Goal: Task Accomplishment & Management: Manage account settings

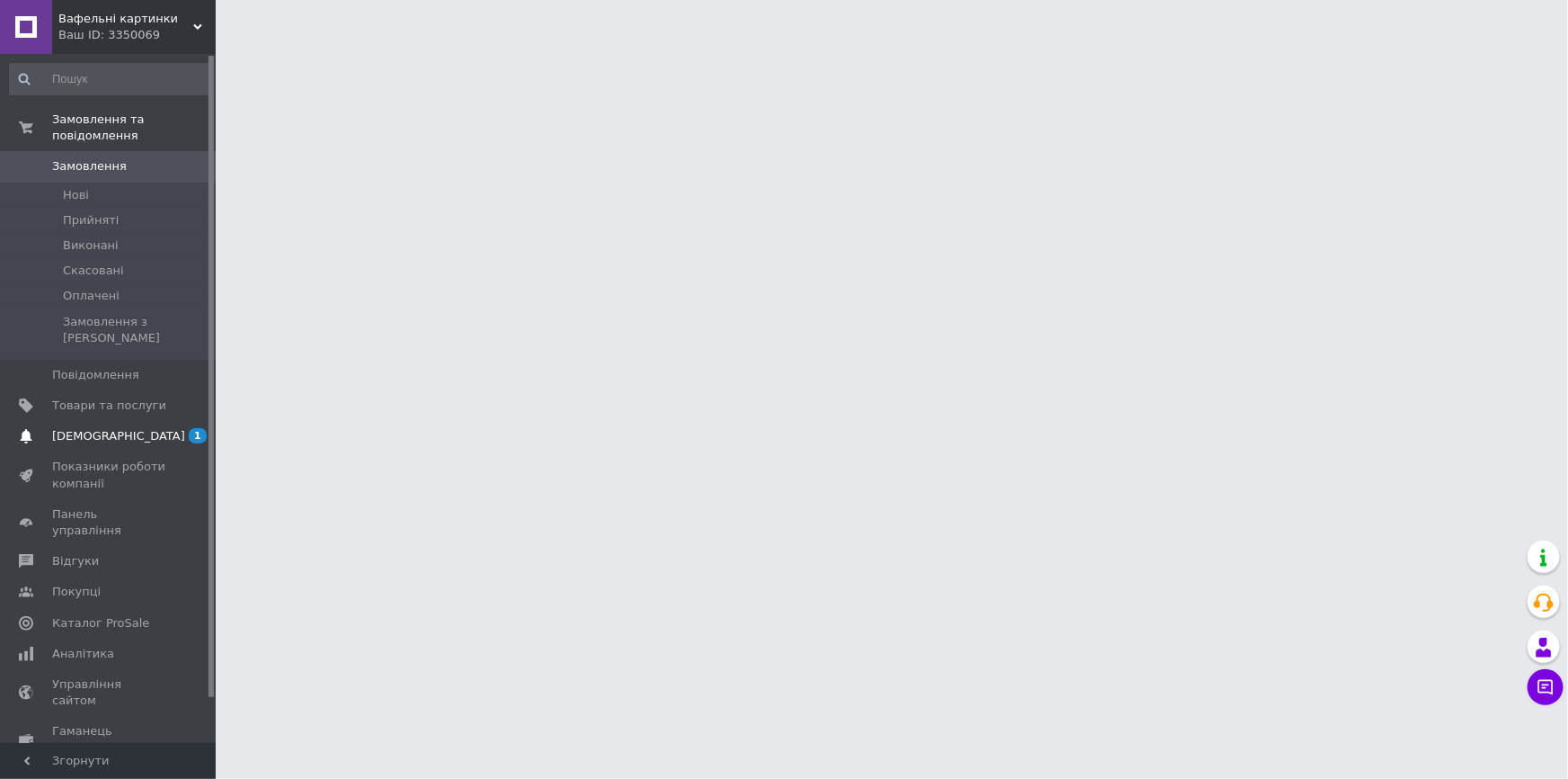
click at [145, 428] on span "[DEMOGRAPHIC_DATA]" at bounding box center [108, 436] width 114 height 16
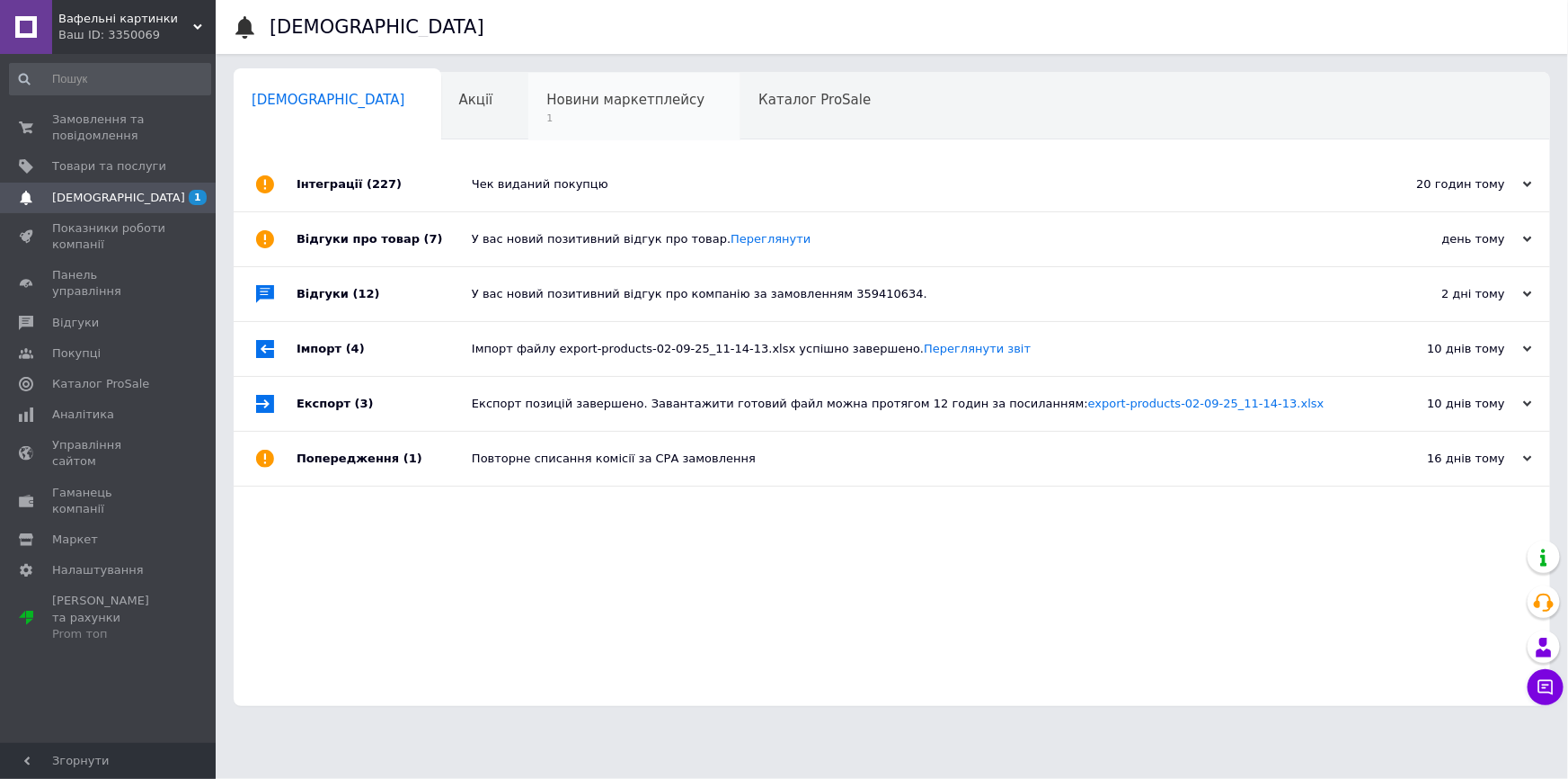
click at [546, 100] on span "Новини маркетплейсу" at bounding box center [625, 99] width 158 height 16
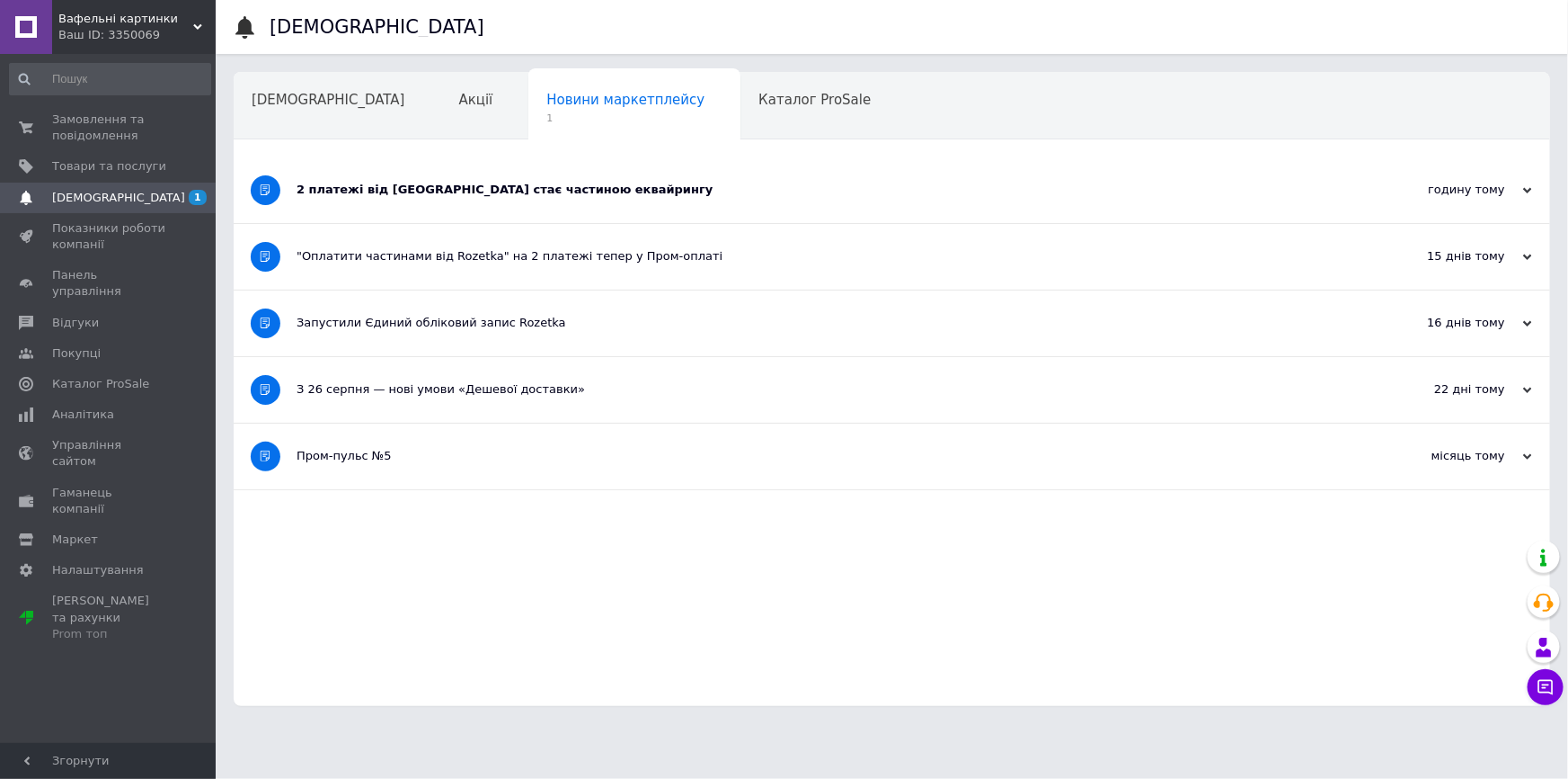
click at [497, 193] on div "2 платежі від Rozetka стає частиною еквайрингу" at bounding box center [824, 190] width 1056 height 16
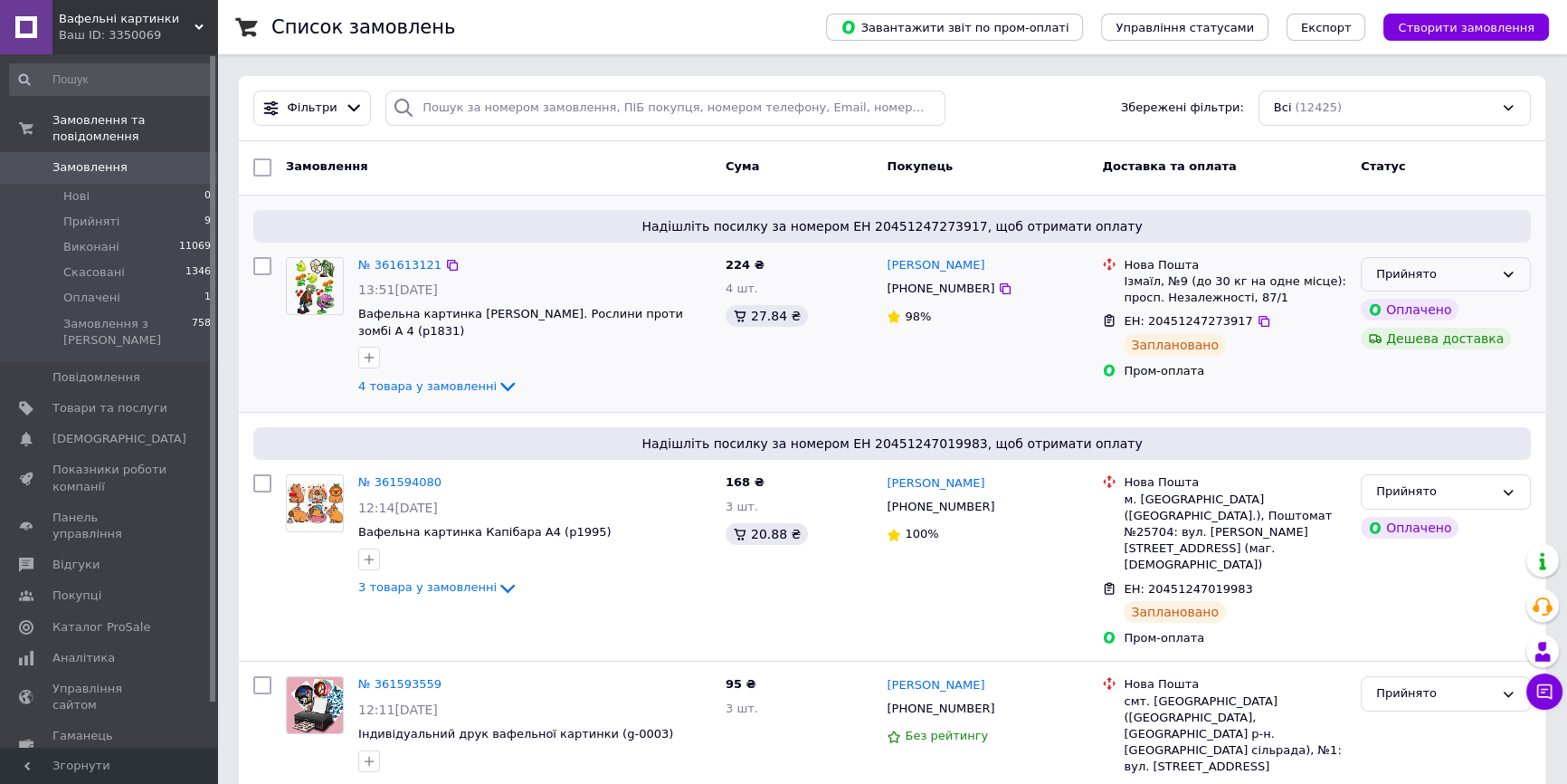
click at [1513, 269] on icon at bounding box center [1508, 274] width 14 height 14
click at [1430, 303] on li "Виконано" at bounding box center [1446, 311] width 168 height 33
drag, startPoint x: 1455, startPoint y: 475, endPoint x: 1423, endPoint y: 490, distance: 34.8
click at [1453, 482] on div "Прийнято" at bounding box center [1435, 491] width 118 height 19
click at [1409, 514] on li "Виконано" at bounding box center [1446, 529] width 168 height 33
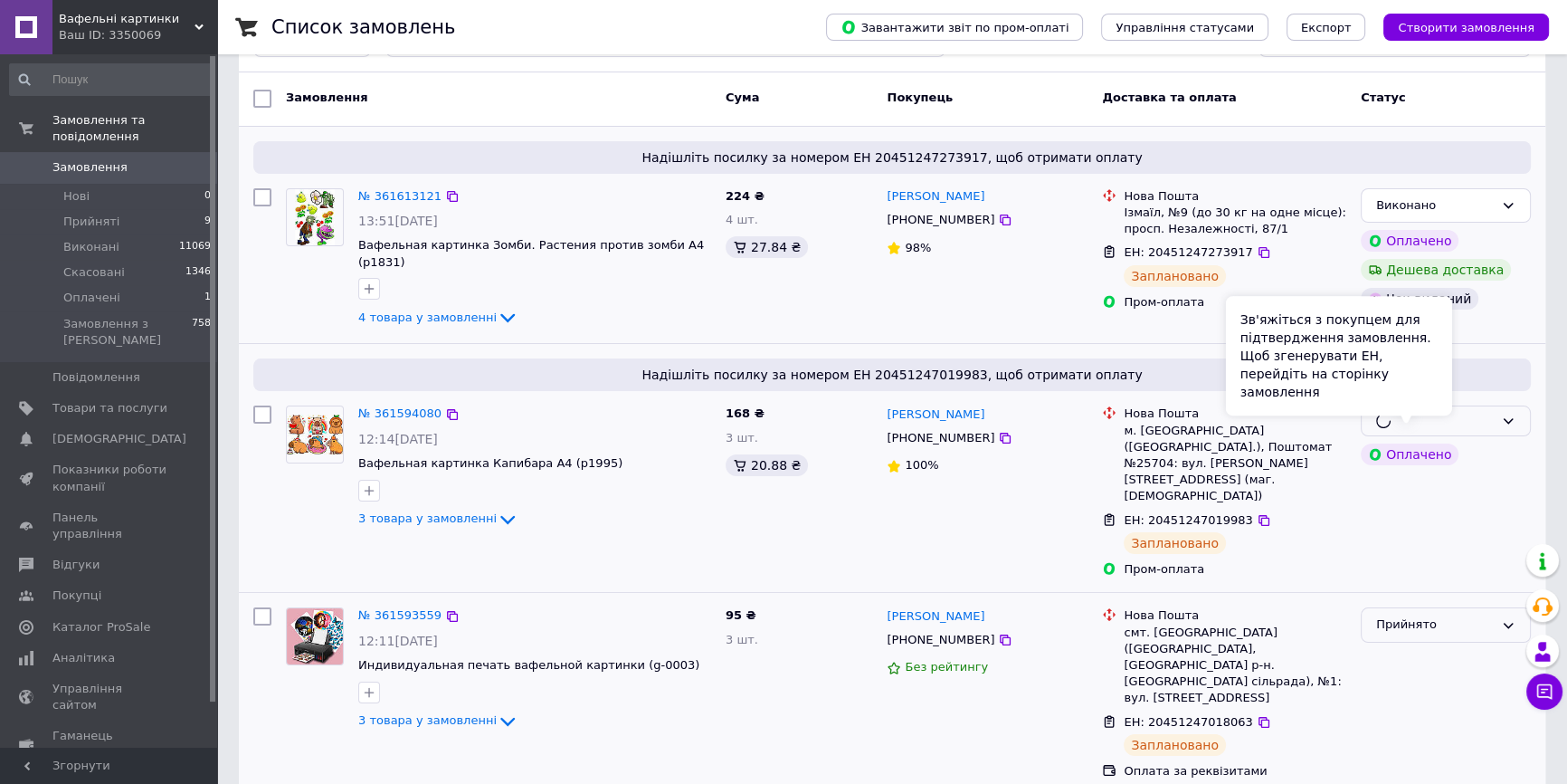
scroll to position [164, 0]
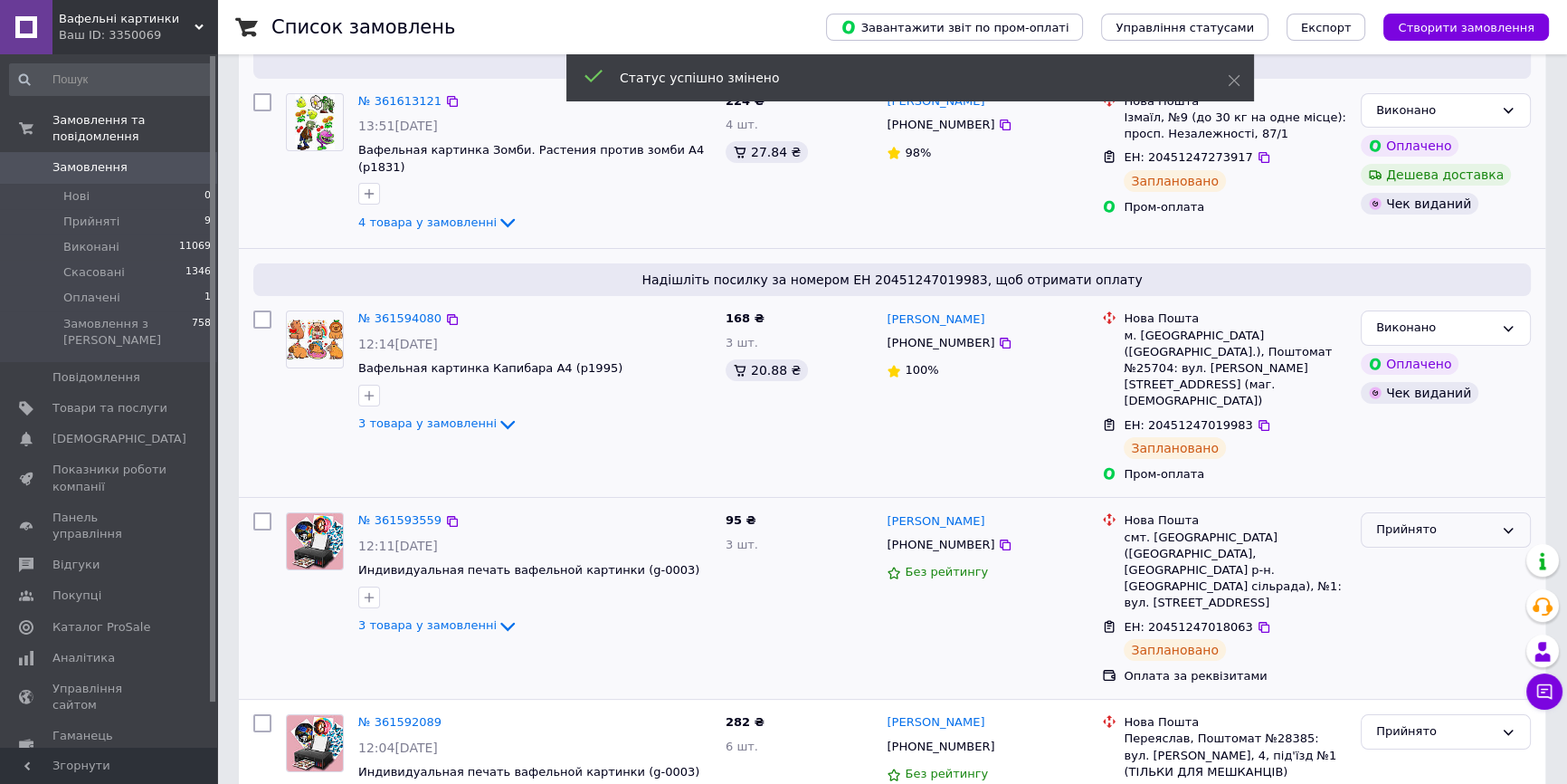
click at [1425, 520] on div "Прийнято" at bounding box center [1435, 529] width 118 height 19
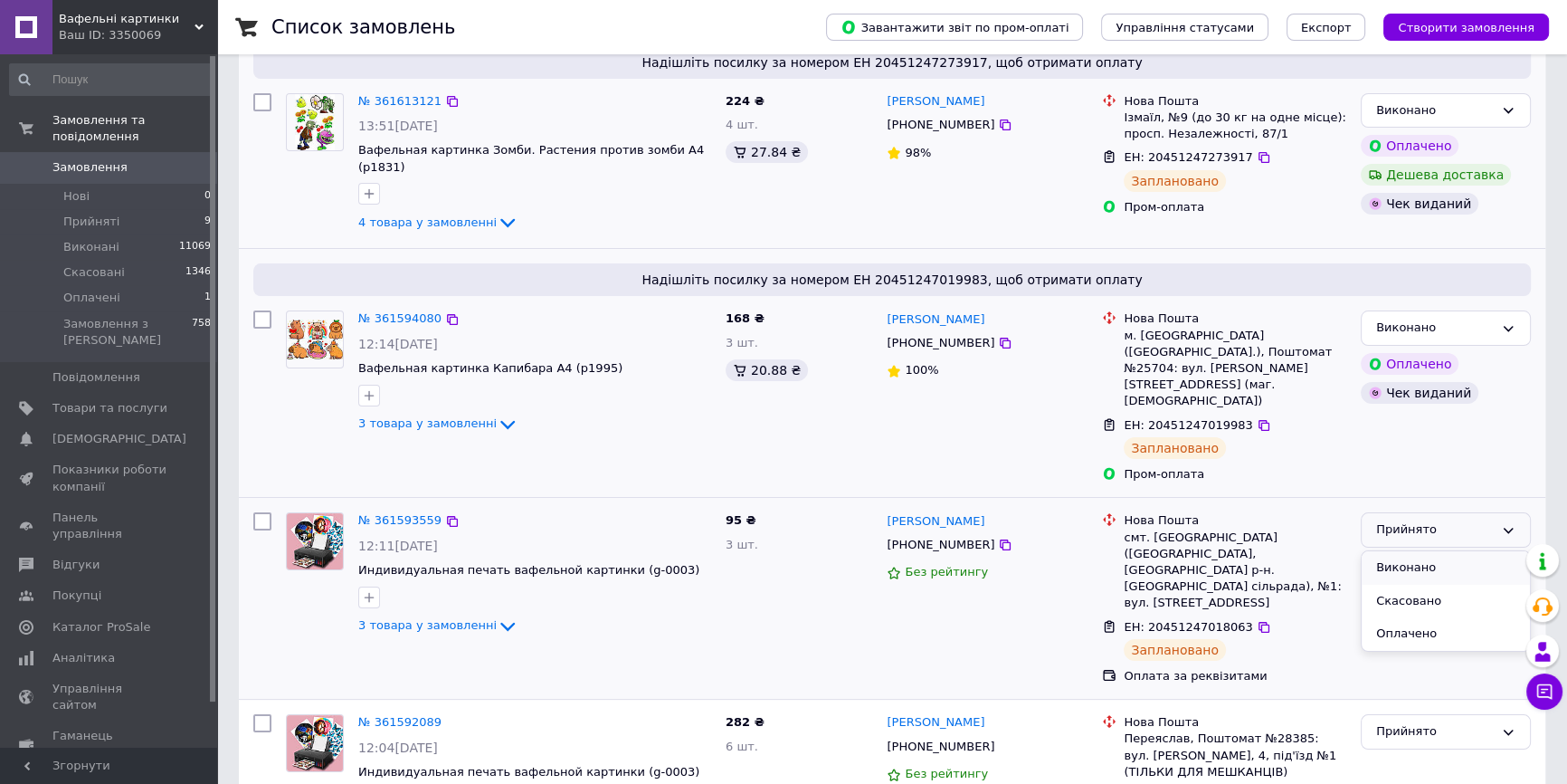
click at [1403, 551] on li "Виконано" at bounding box center [1446, 567] width 168 height 33
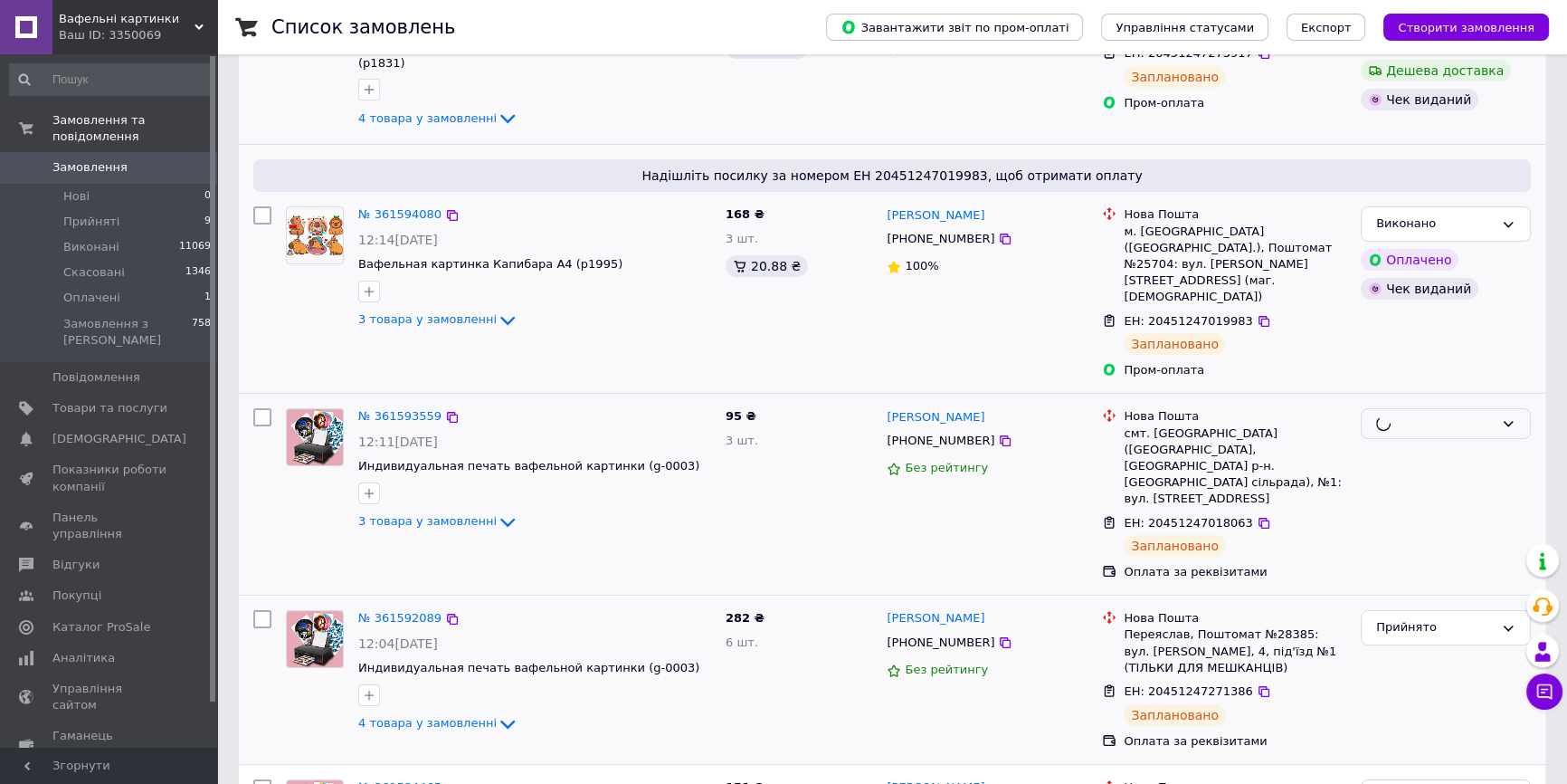
scroll to position [411, 0]
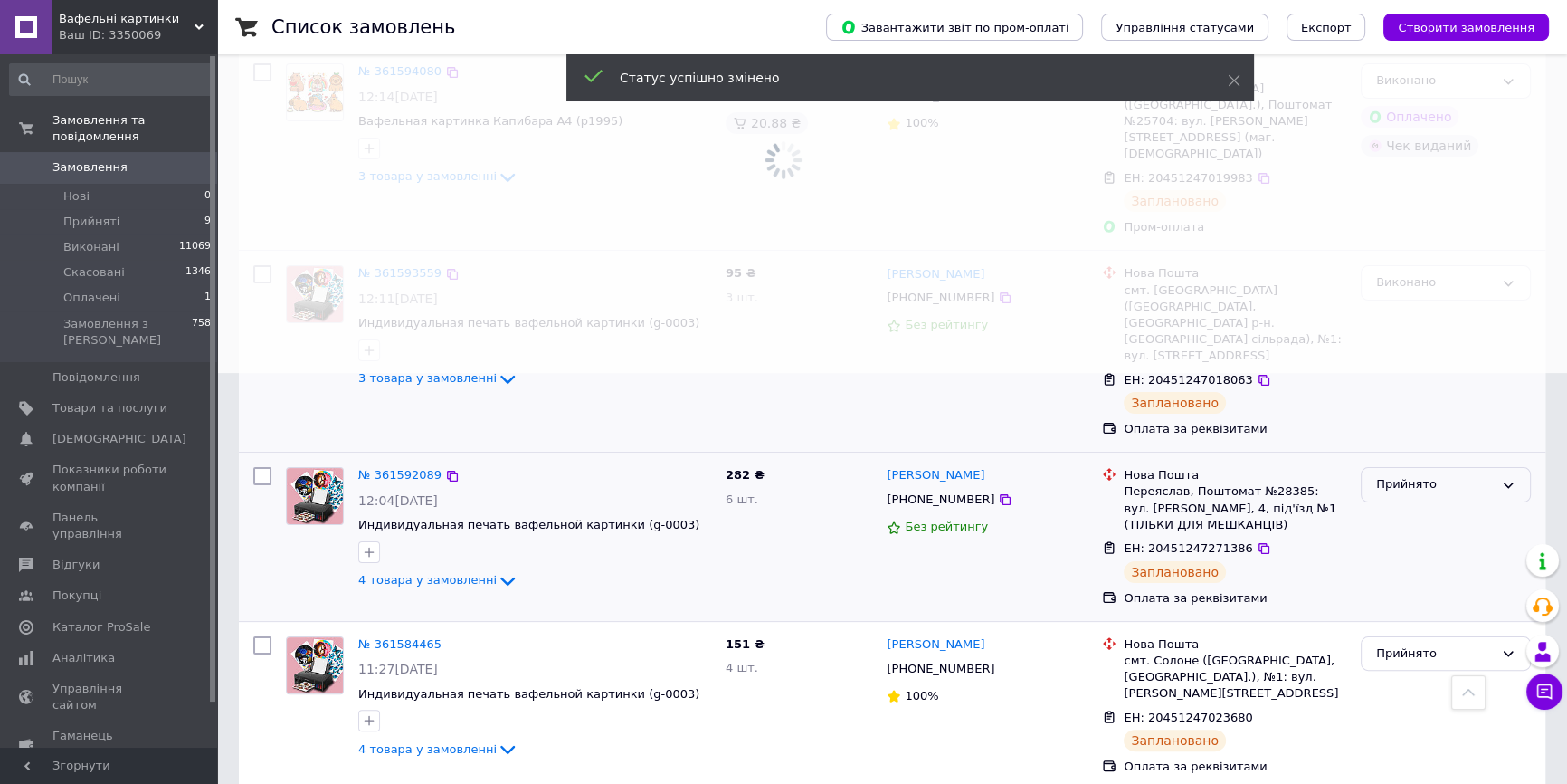
click at [1436, 475] on div "Прийнято" at bounding box center [1435, 484] width 118 height 19
click at [1401, 506] on li "Виконано" at bounding box center [1446, 522] width 168 height 33
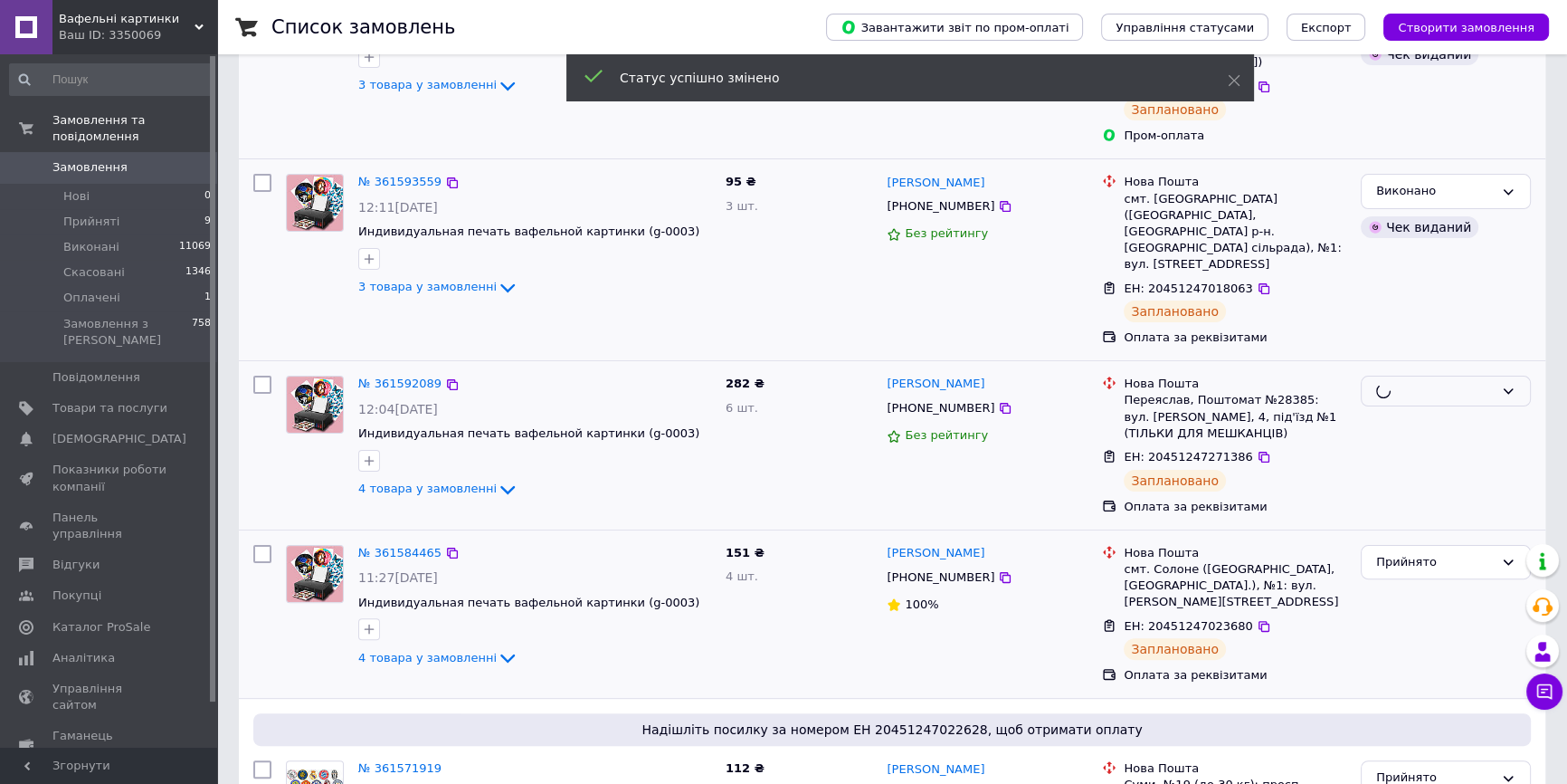
scroll to position [576, 0]
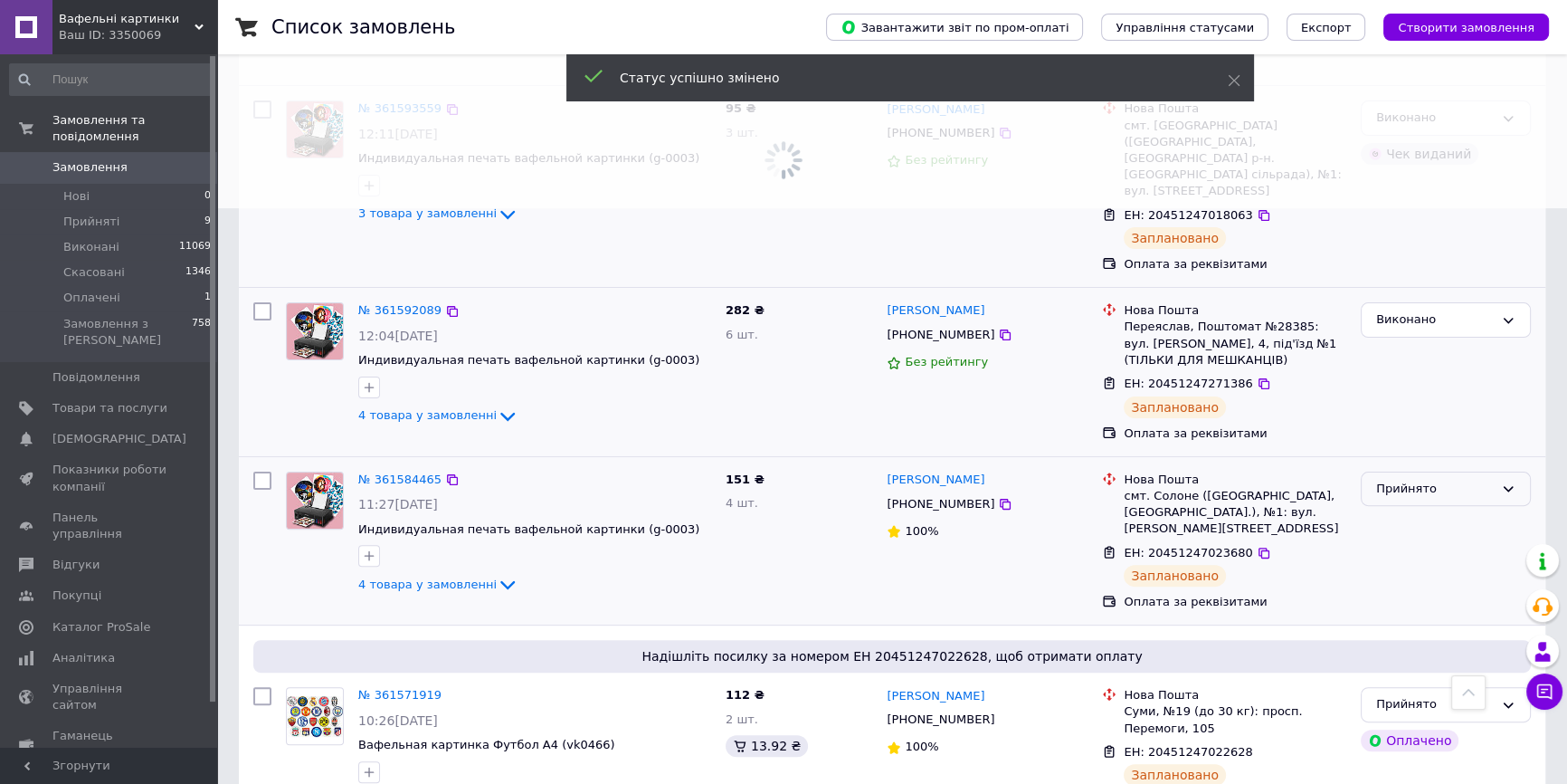
click at [1417, 480] on div "Прийнято" at bounding box center [1435, 489] width 118 height 19
click at [1407, 509] on li "Виконано" at bounding box center [1446, 525] width 168 height 33
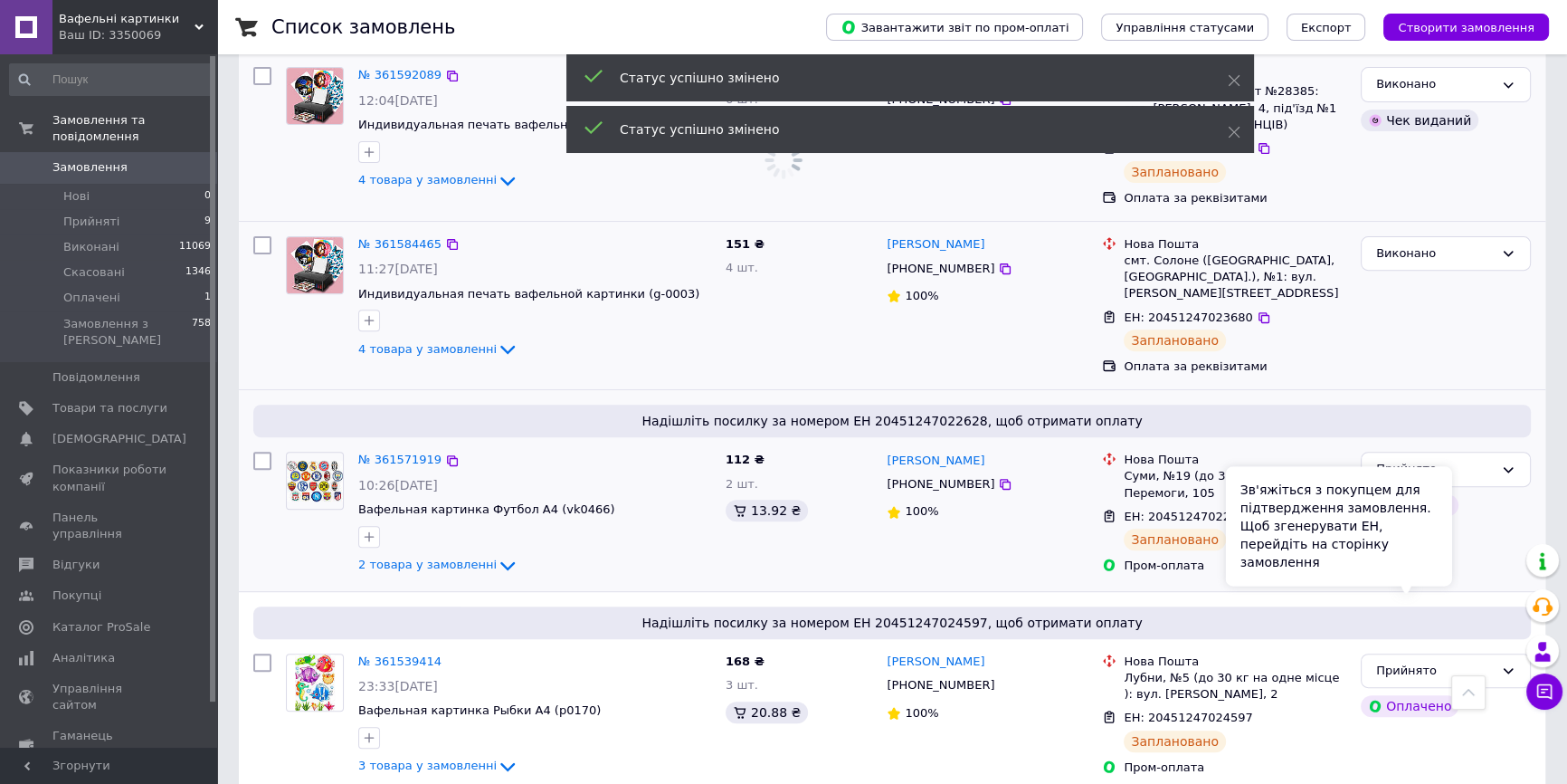
scroll to position [905, 0]
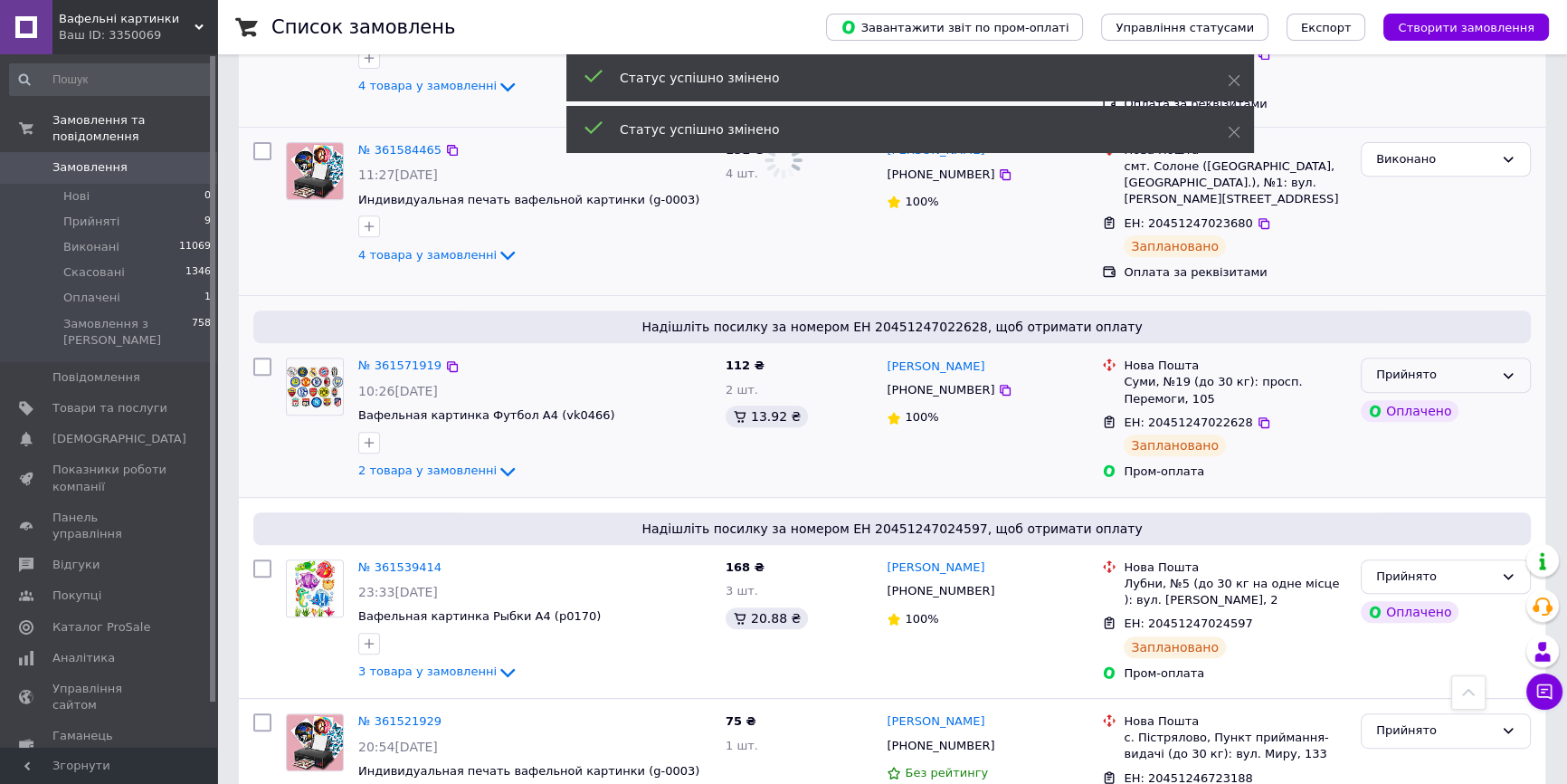
drag, startPoint x: 1484, startPoint y: 276, endPoint x: 1469, endPoint y: 276, distance: 15.4
click at [1484, 366] on div "Прийнято" at bounding box center [1435, 375] width 118 height 19
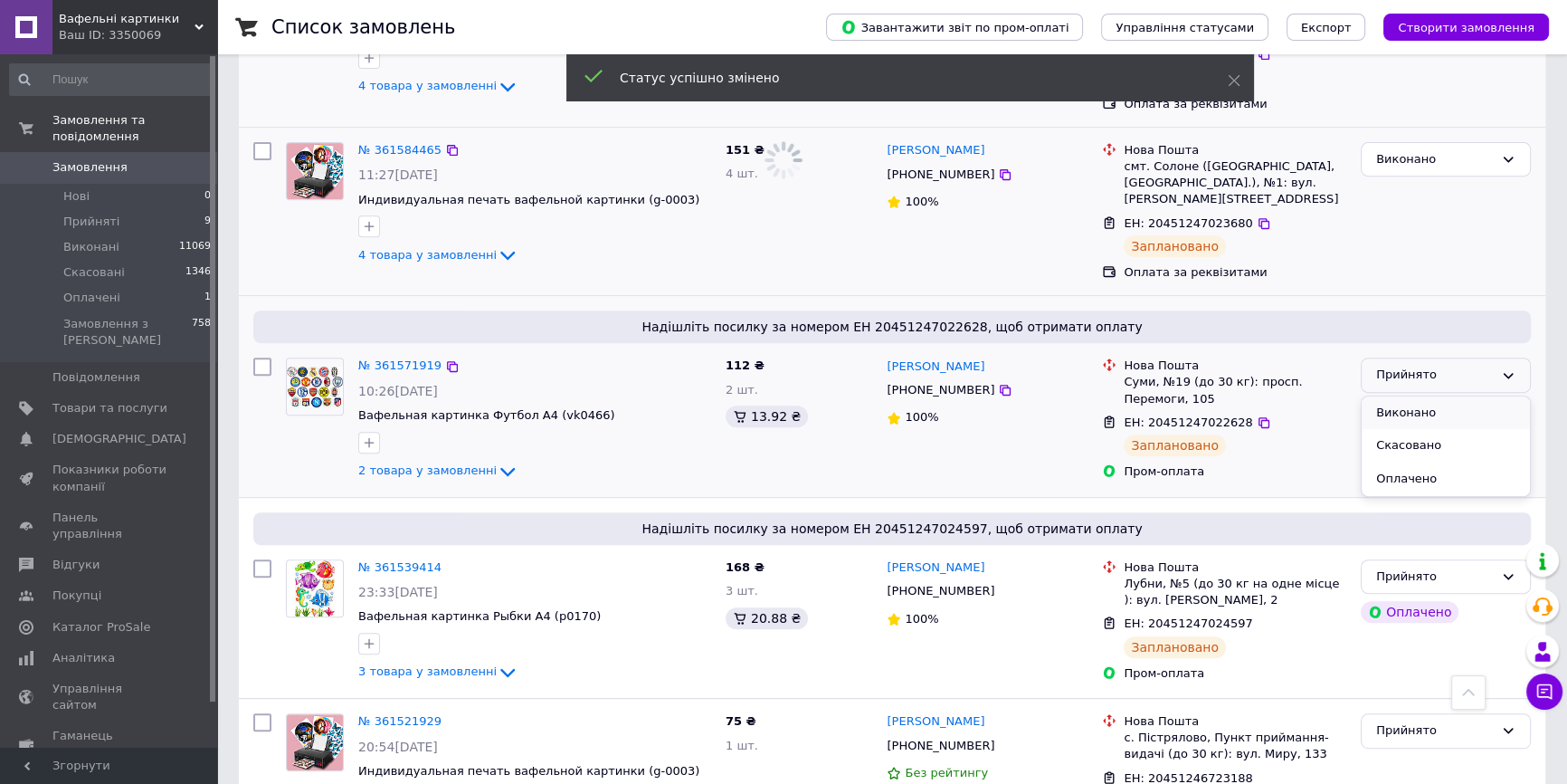
click at [1412, 396] on li "Виконано" at bounding box center [1446, 412] width 168 height 33
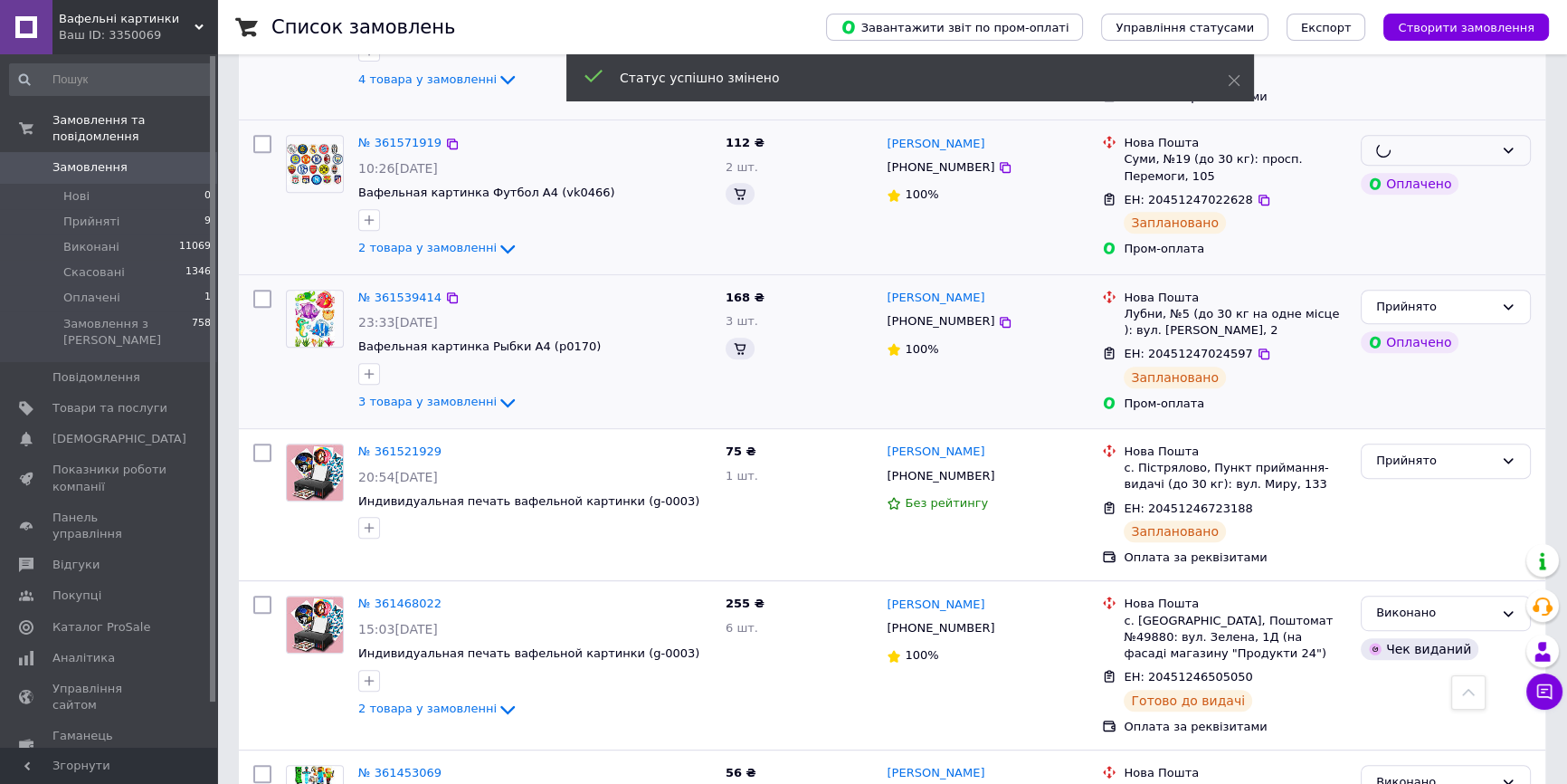
scroll to position [986, 0]
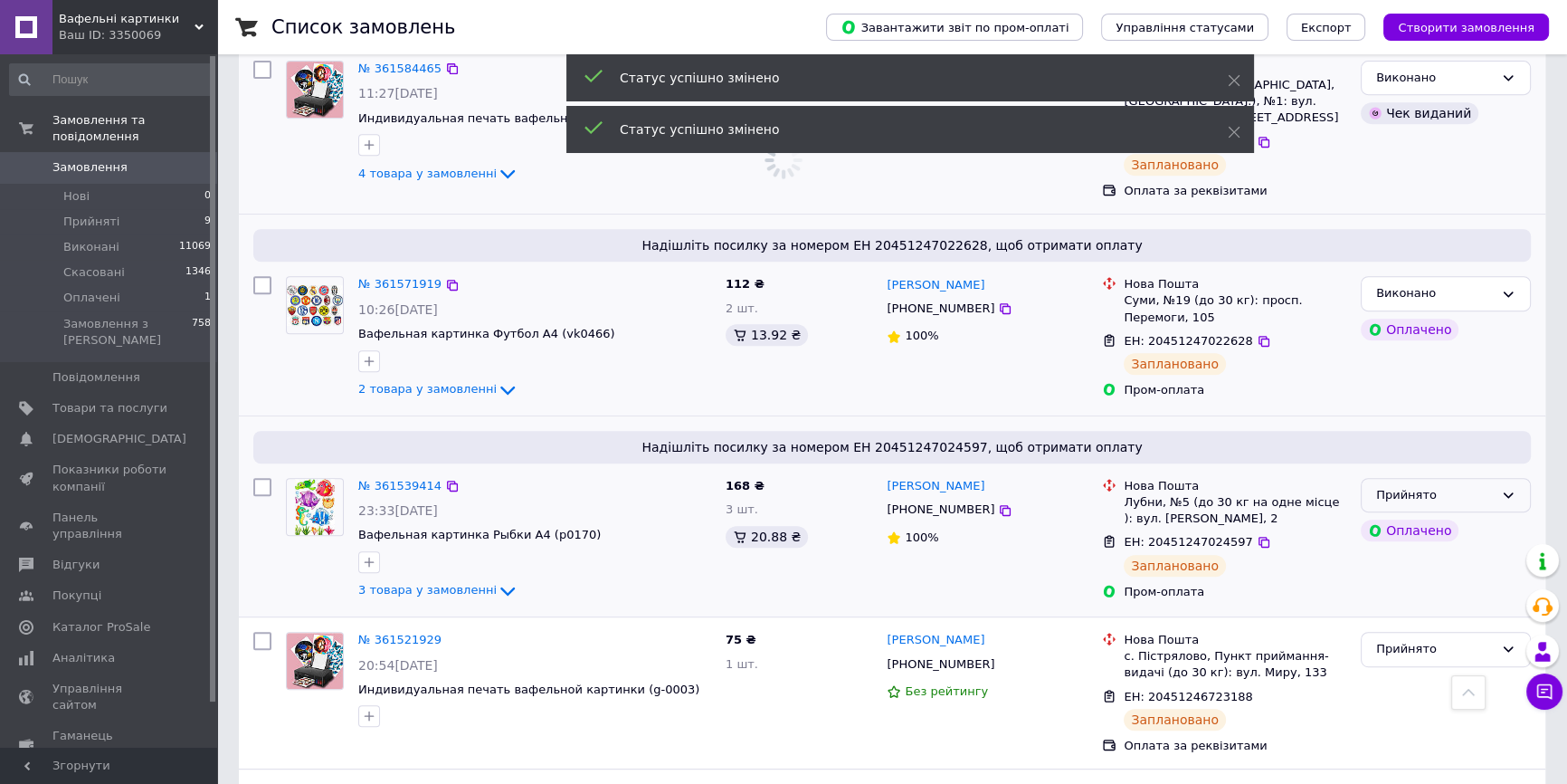
click at [1482, 486] on div "Прийнято" at bounding box center [1435, 495] width 118 height 19
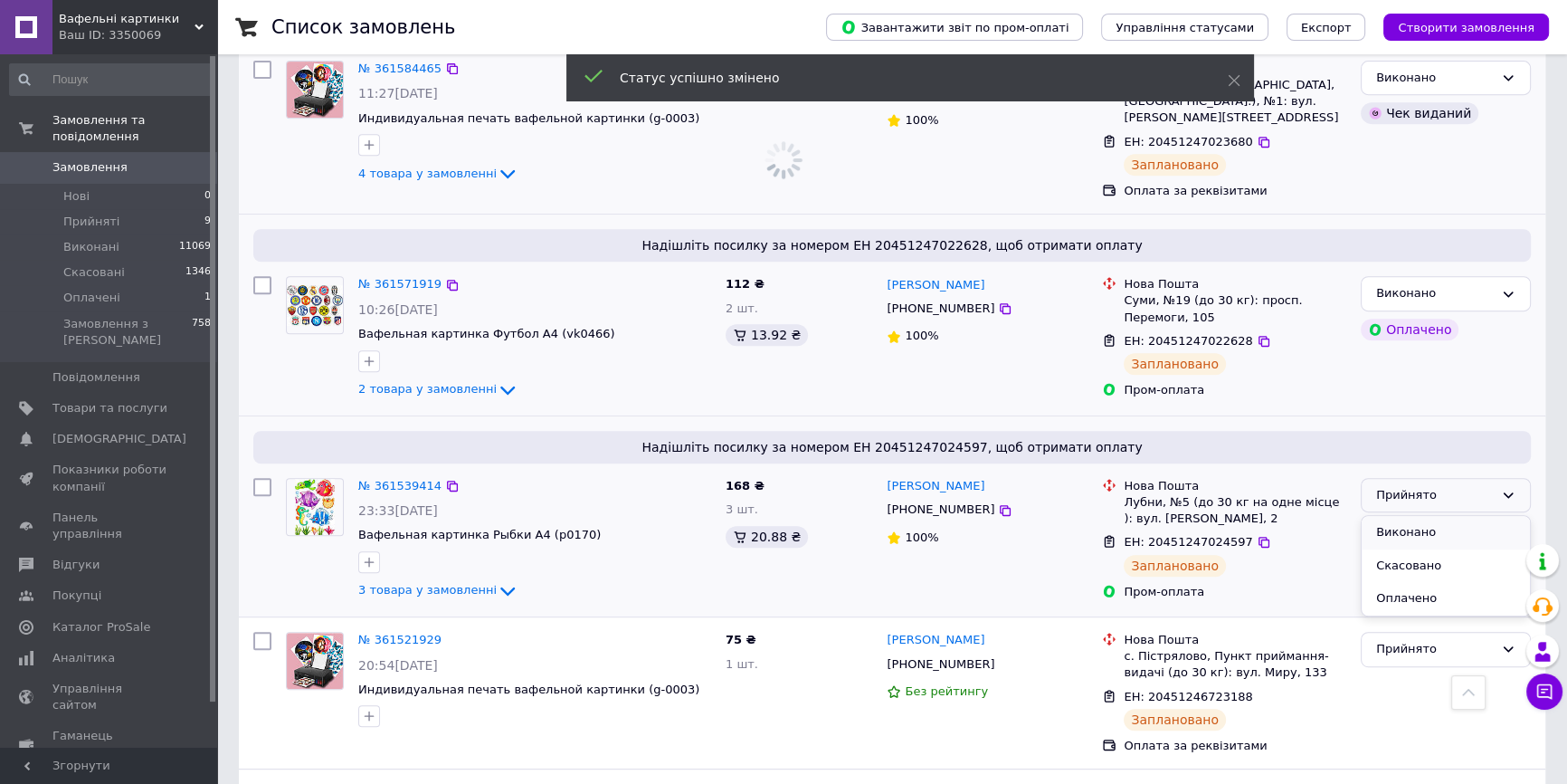
click at [1423, 516] on li "Виконано" at bounding box center [1446, 532] width 168 height 33
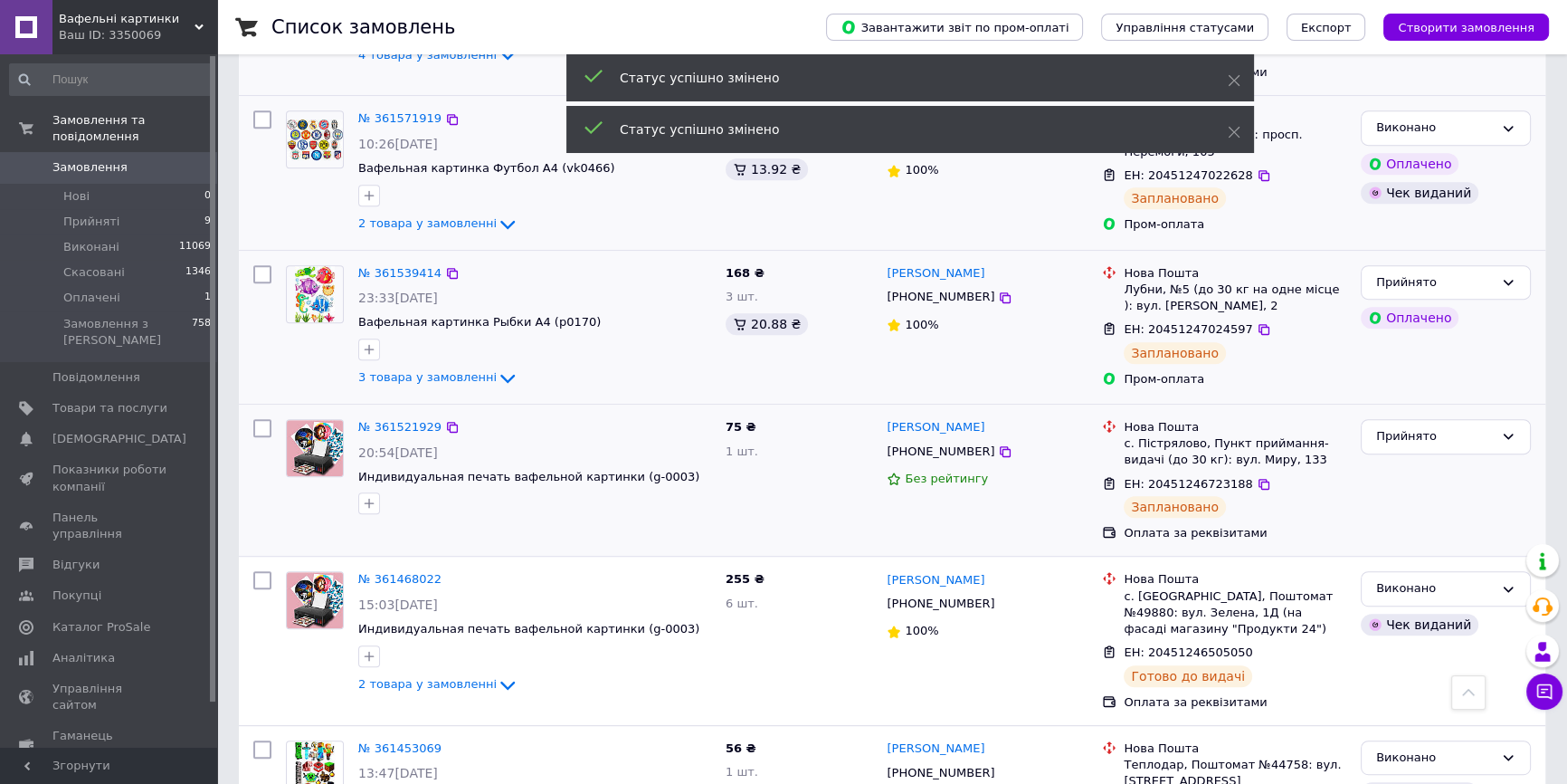
scroll to position [1151, 0]
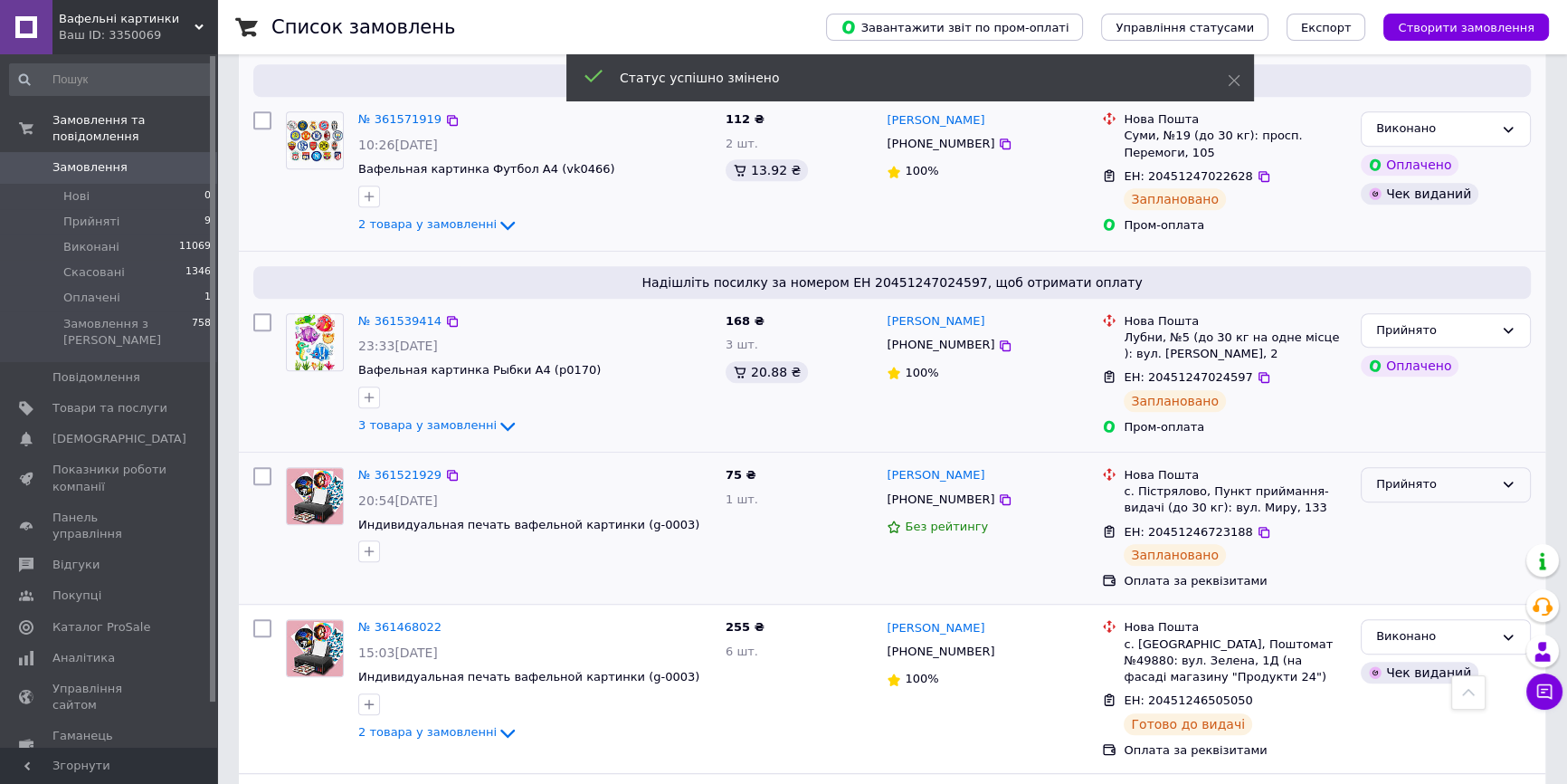
click at [1419, 475] on div "Прийнято" at bounding box center [1435, 484] width 118 height 19
click at [1401, 506] on li "Виконано" at bounding box center [1446, 522] width 168 height 33
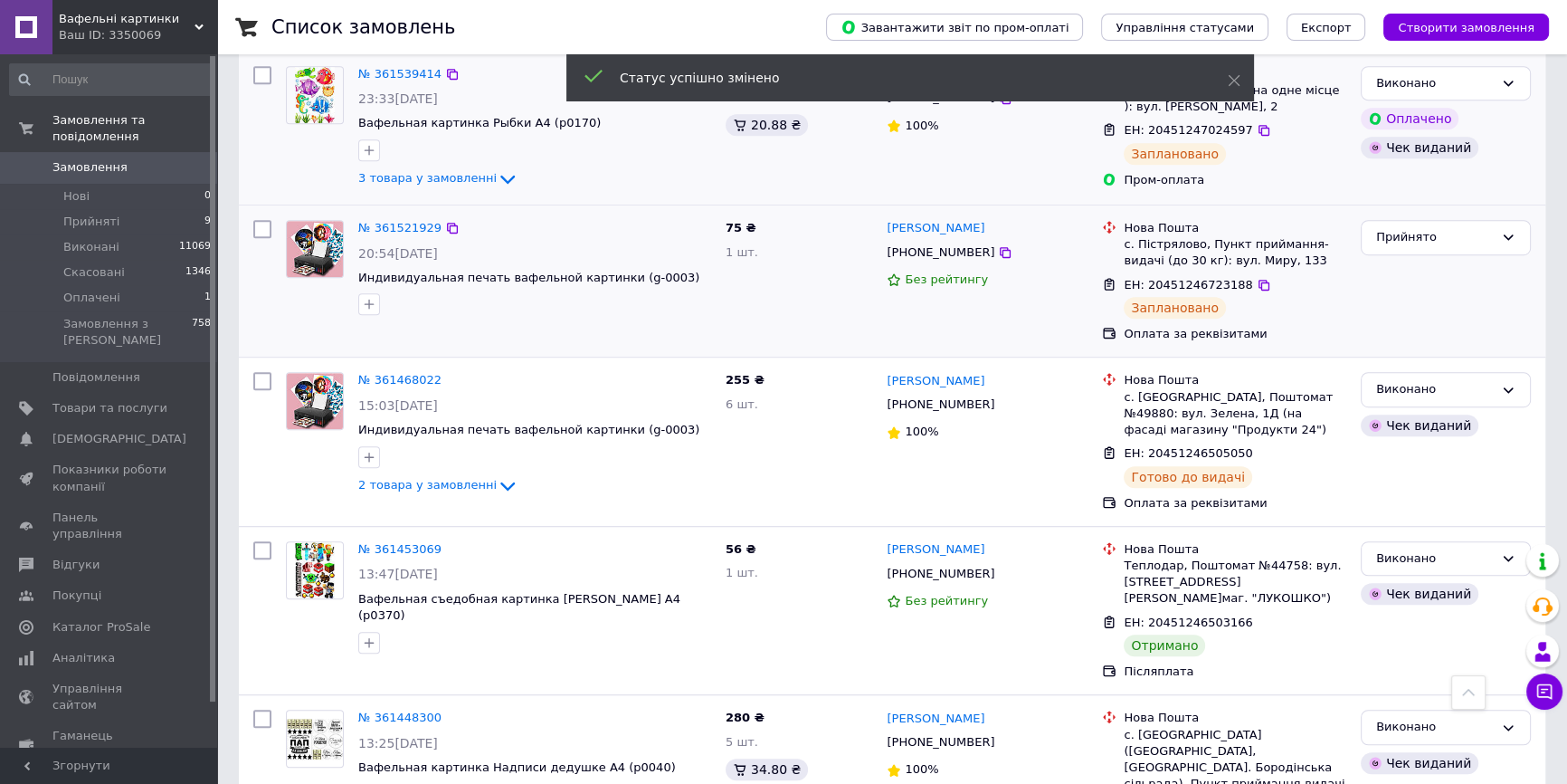
scroll to position [1210, 0]
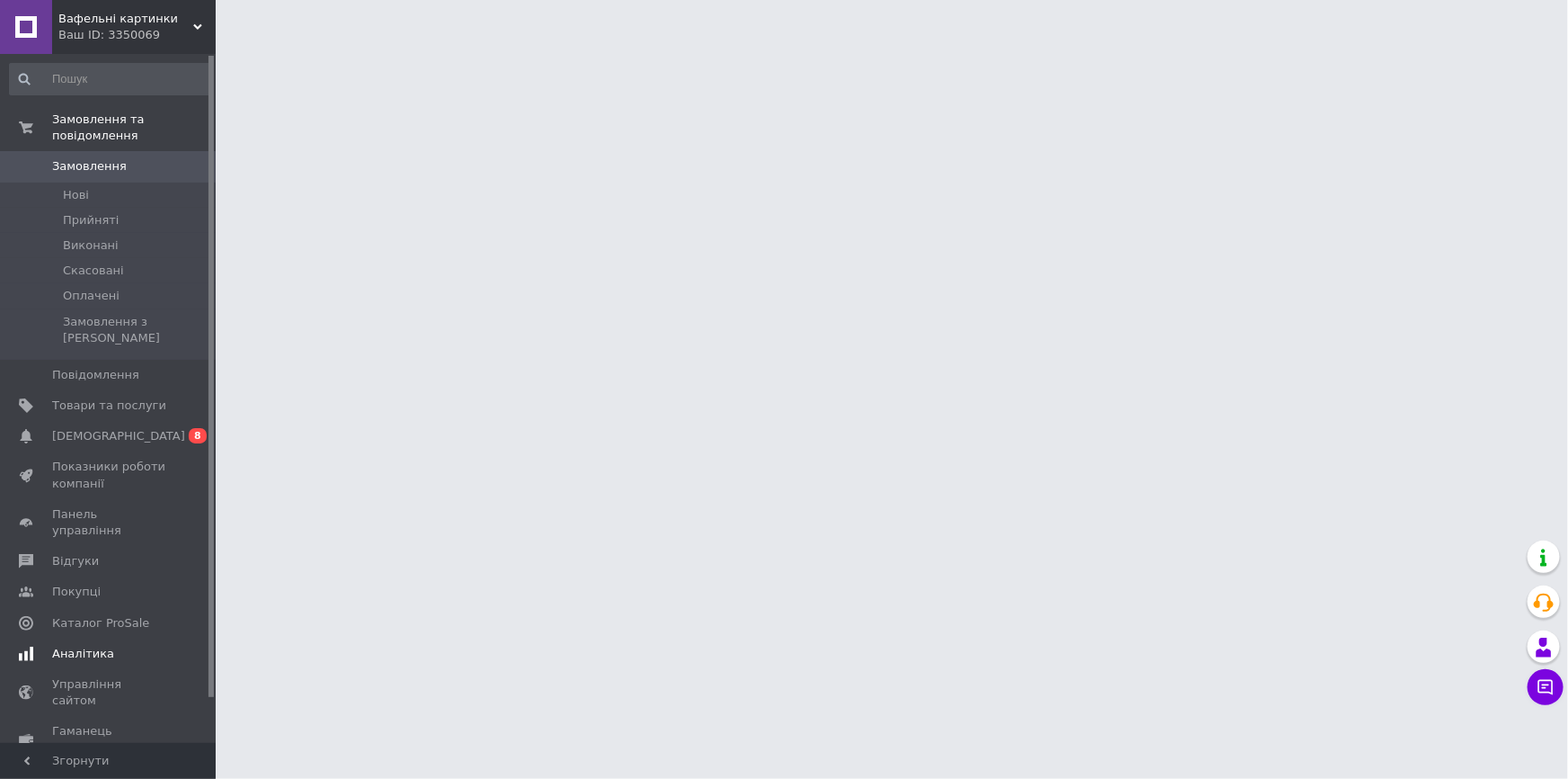
click at [121, 428] on span "[DEMOGRAPHIC_DATA]" at bounding box center [108, 436] width 114 height 16
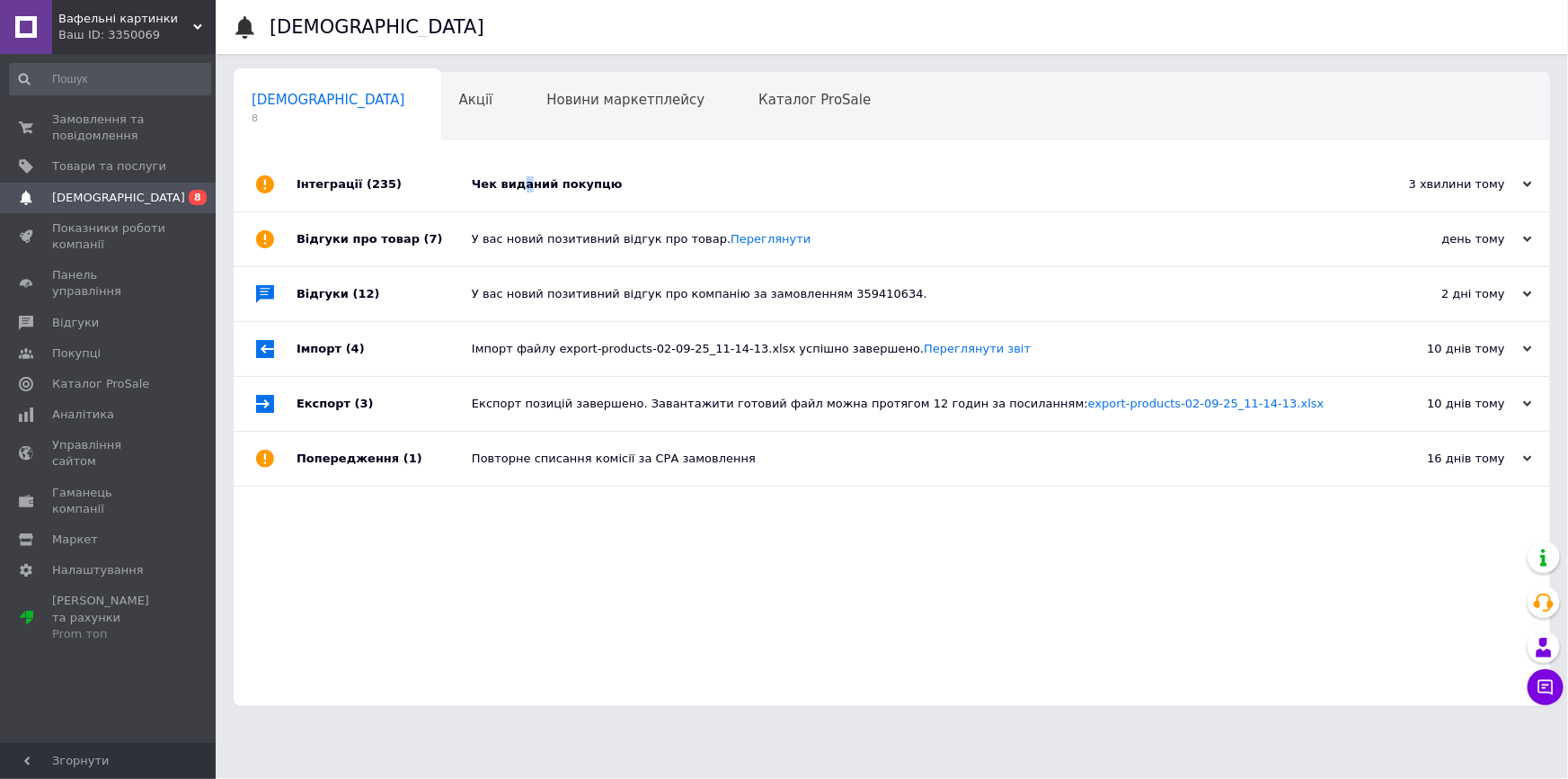
click at [521, 172] on div "Чек виданий покупцю" at bounding box center [912, 184] width 881 height 54
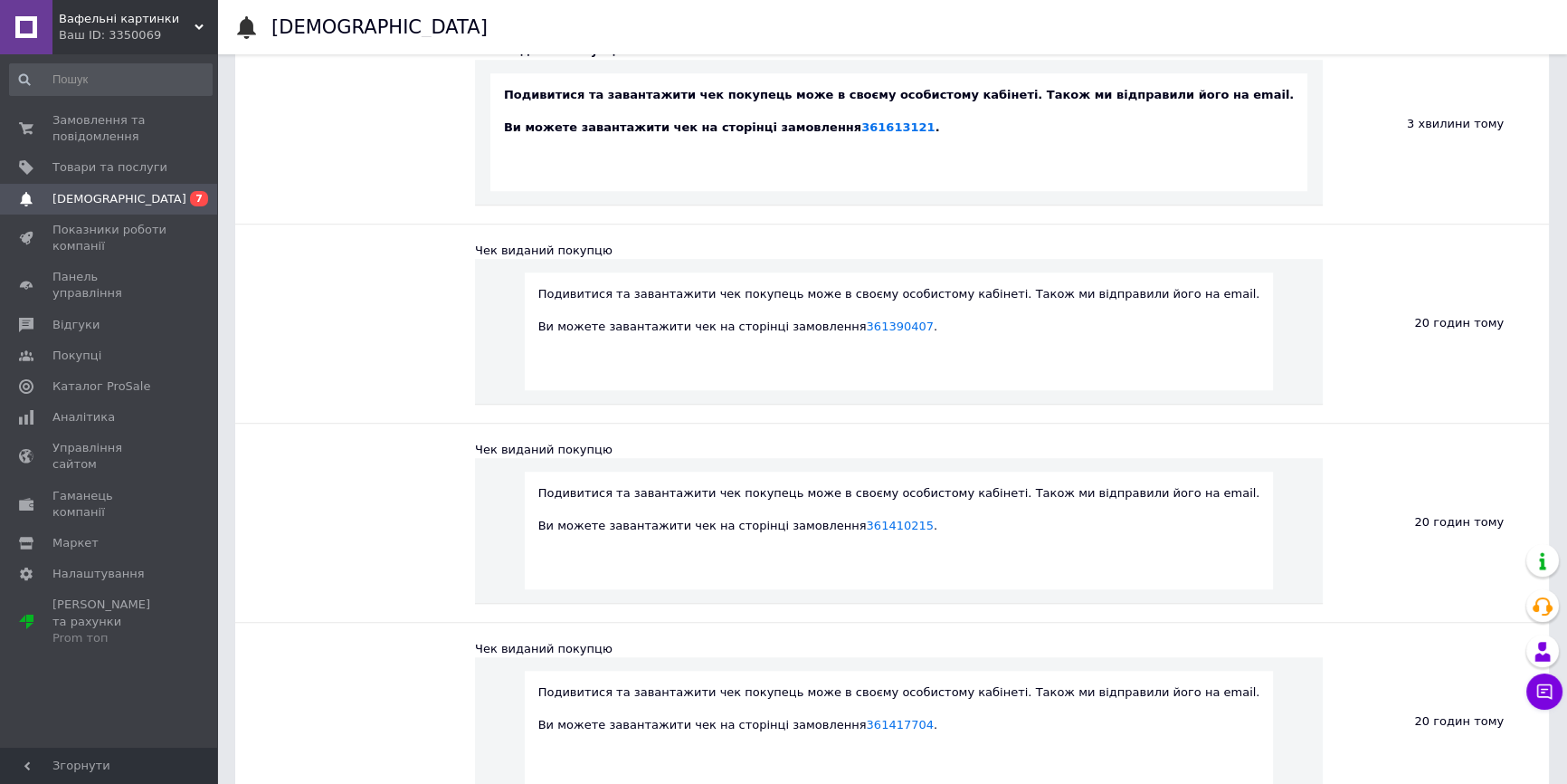
scroll to position [1728, 0]
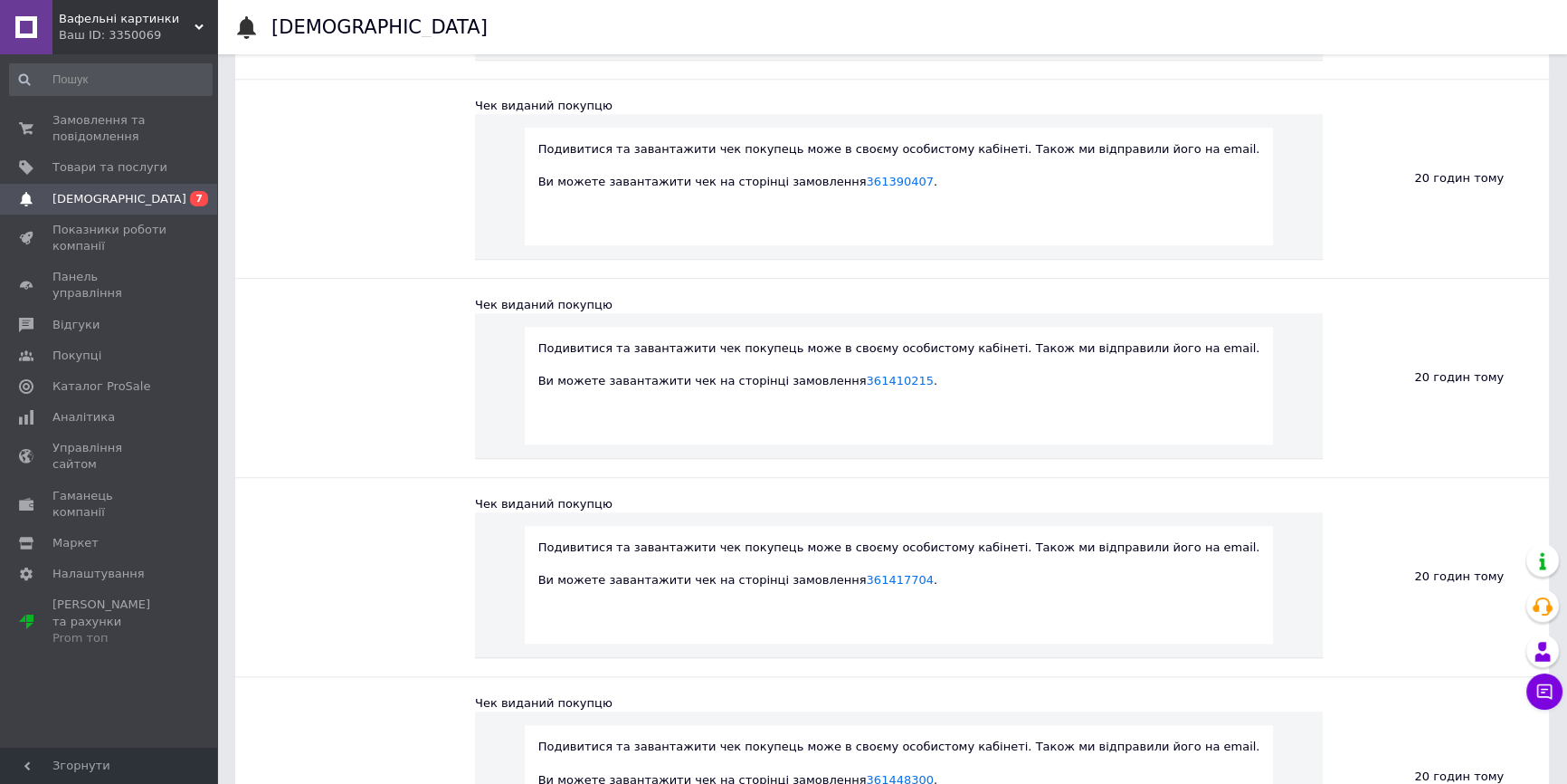
drag, startPoint x: 94, startPoint y: 128, endPoint x: 125, endPoint y: 90, distance: 48.2
click at [95, 128] on span "Замовлення та повідомлення" at bounding box center [109, 128] width 115 height 33
